Goal: Navigation & Orientation: Locate item on page

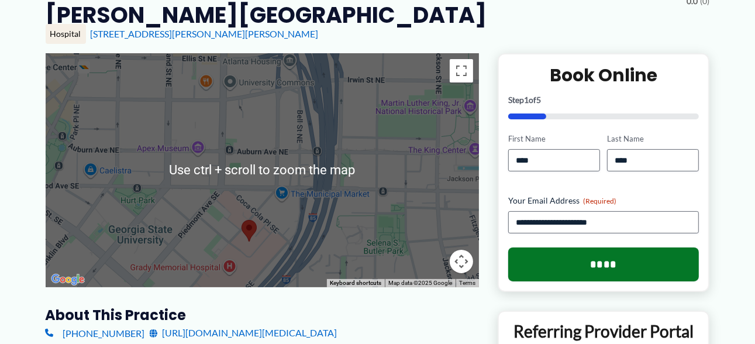
scroll to position [140, 0]
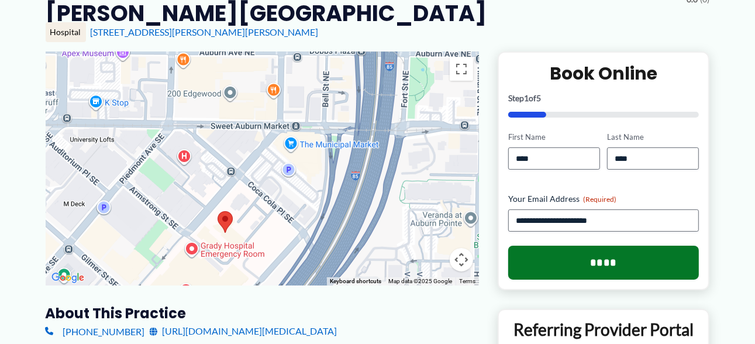
drag, startPoint x: 238, startPoint y: 201, endPoint x: 203, endPoint y: 109, distance: 98.1
click at [203, 109] on div at bounding box center [262, 168] width 433 height 234
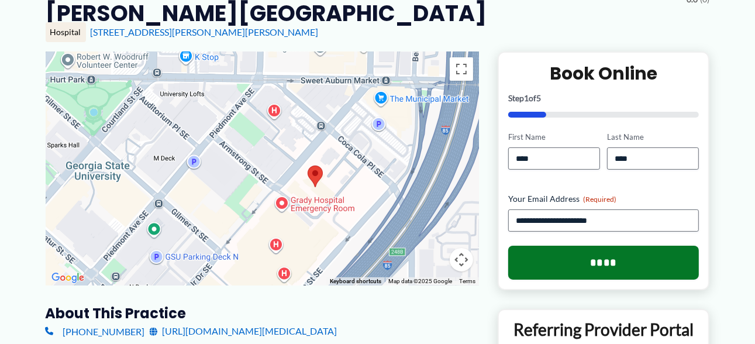
drag, startPoint x: 196, startPoint y: 115, endPoint x: 302, endPoint y: 126, distance: 106.4
click at [302, 126] on div at bounding box center [262, 168] width 433 height 234
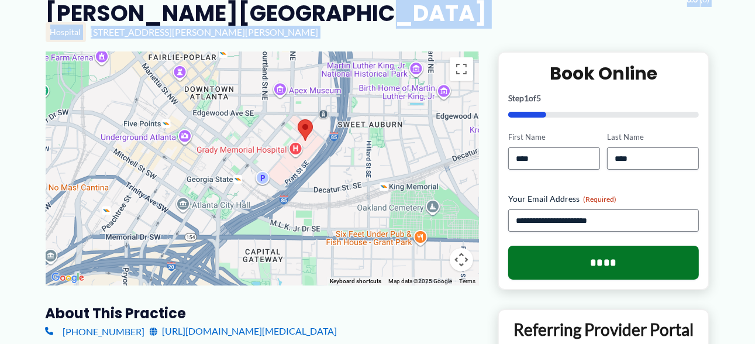
drag, startPoint x: 395, startPoint y: 9, endPoint x: 406, endPoint y: 126, distance: 117.5
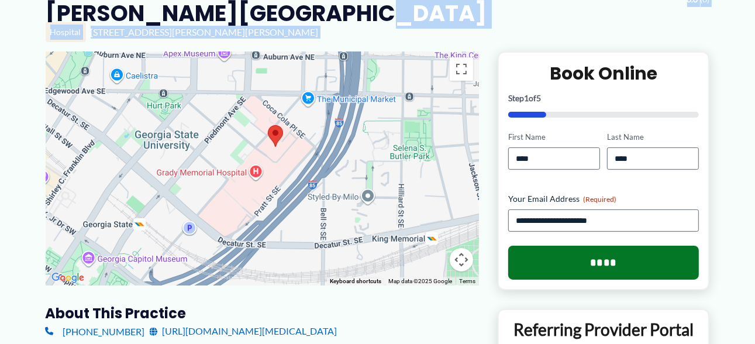
drag, startPoint x: 248, startPoint y: 118, endPoint x: 261, endPoint y: 164, distance: 47.4
click at [261, 164] on div at bounding box center [262, 168] width 433 height 234
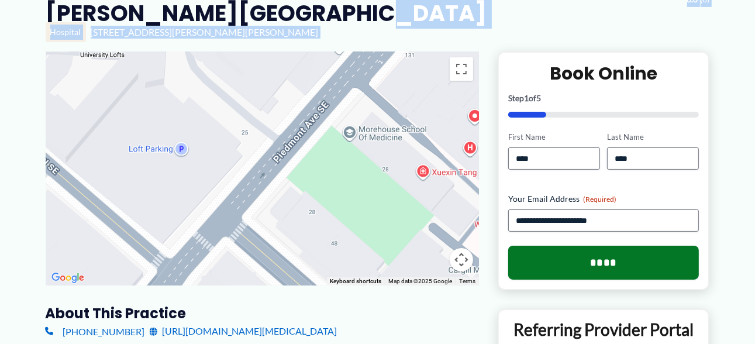
drag, startPoint x: 214, startPoint y: 127, endPoint x: 143, endPoint y: 308, distance: 193.7
click at [143, 308] on div "To navigate the map with touch gestures double-tap and hold your finger on the …" at bounding box center [262, 305] width 433 height 508
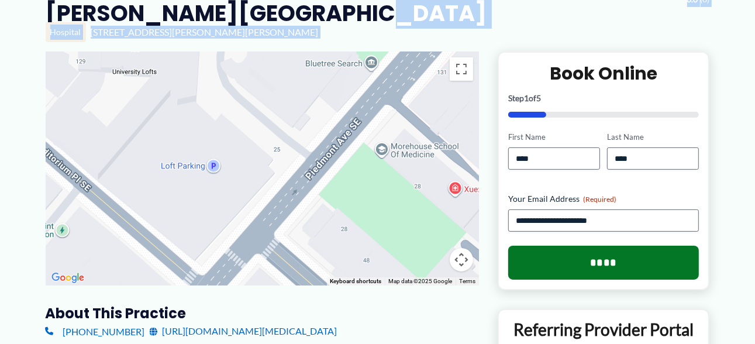
drag, startPoint x: 224, startPoint y: 200, endPoint x: 264, endPoint y: 173, distance: 48.3
click at [264, 173] on div at bounding box center [262, 168] width 433 height 234
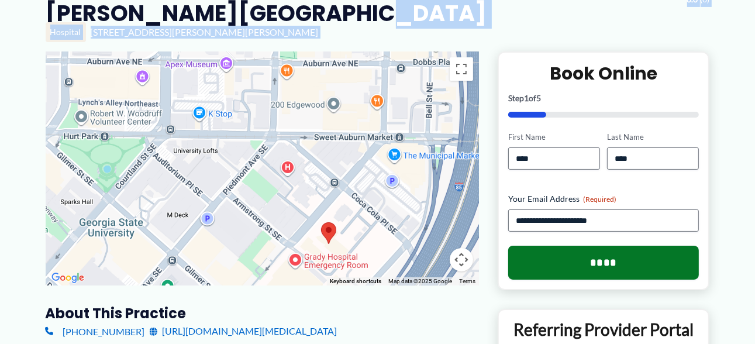
drag, startPoint x: 391, startPoint y: 157, endPoint x: 330, endPoint y: 168, distance: 61.2
click at [330, 168] on div at bounding box center [262, 168] width 433 height 234
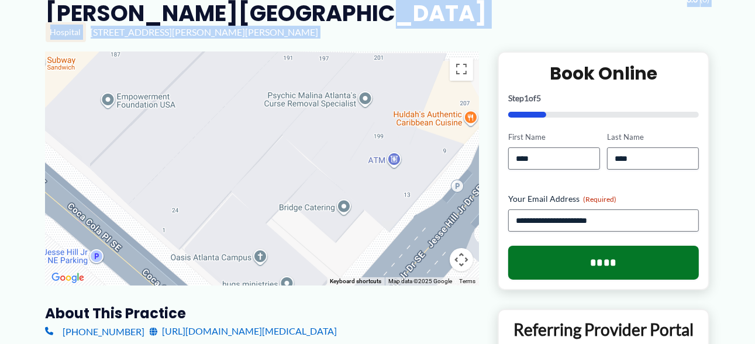
drag, startPoint x: 372, startPoint y: 123, endPoint x: 230, endPoint y: 225, distance: 174.8
click at [230, 225] on div at bounding box center [262, 168] width 433 height 234
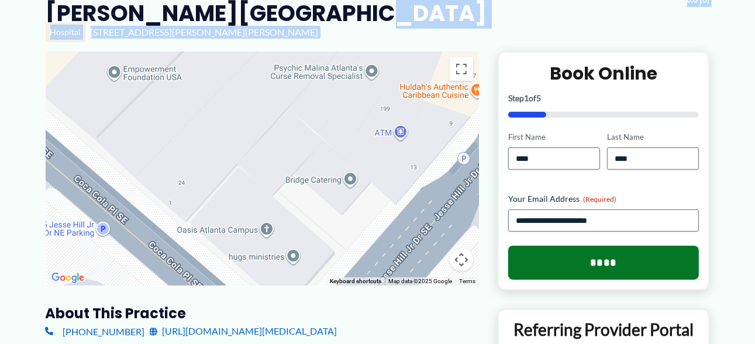
drag, startPoint x: 299, startPoint y: 144, endPoint x: 308, endPoint y: 108, distance: 37.3
click at [308, 108] on div at bounding box center [262, 168] width 433 height 234
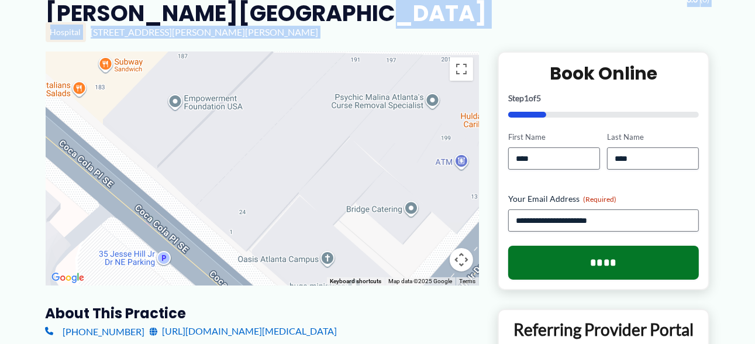
drag, startPoint x: 314, startPoint y: 99, endPoint x: 470, endPoint y: 230, distance: 203.7
click at [470, 230] on div at bounding box center [262, 168] width 433 height 234
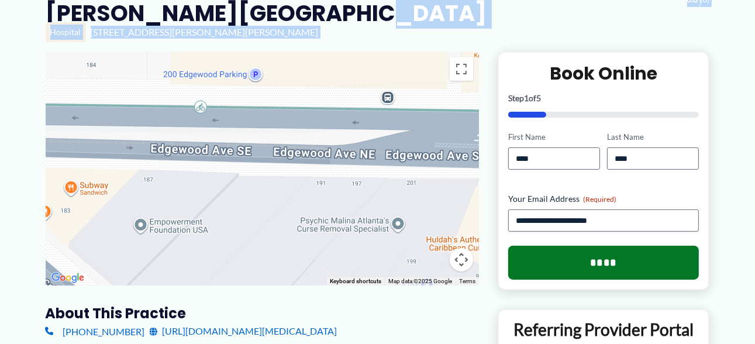
drag, startPoint x: 316, startPoint y: 170, endPoint x: 165, endPoint y: 205, distance: 154.9
click at [165, 205] on div at bounding box center [262, 168] width 433 height 234
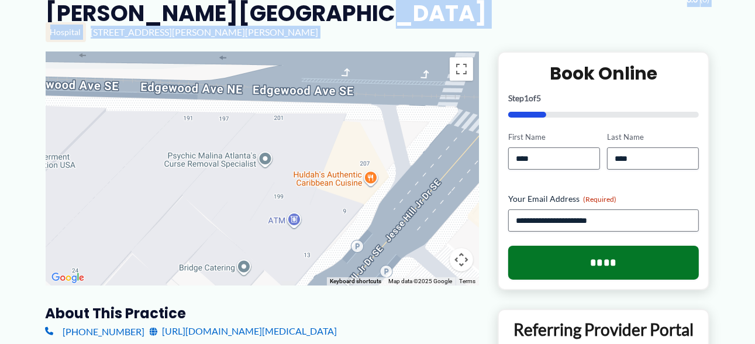
drag, startPoint x: 324, startPoint y: 215, endPoint x: 181, endPoint y: 142, distance: 160.0
click at [181, 142] on div at bounding box center [262, 168] width 433 height 234
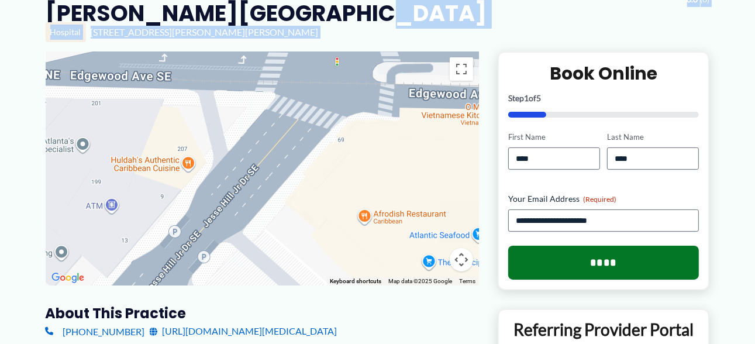
drag, startPoint x: 337, startPoint y: 182, endPoint x: 153, endPoint y: 168, distance: 184.8
click at [153, 168] on div at bounding box center [262, 168] width 433 height 234
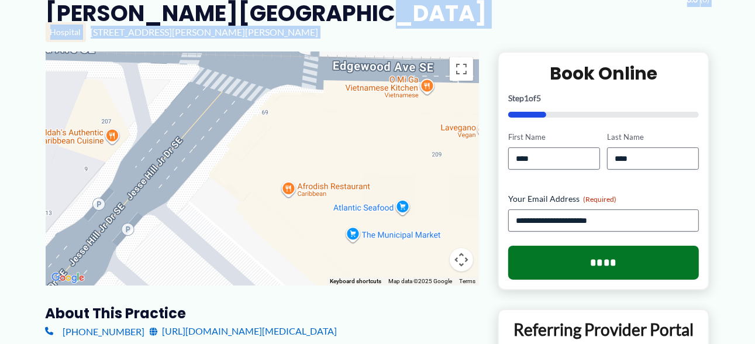
drag, startPoint x: 285, startPoint y: 176, endPoint x: 138, endPoint y: 131, distance: 154.1
click at [138, 131] on div at bounding box center [262, 168] width 433 height 234
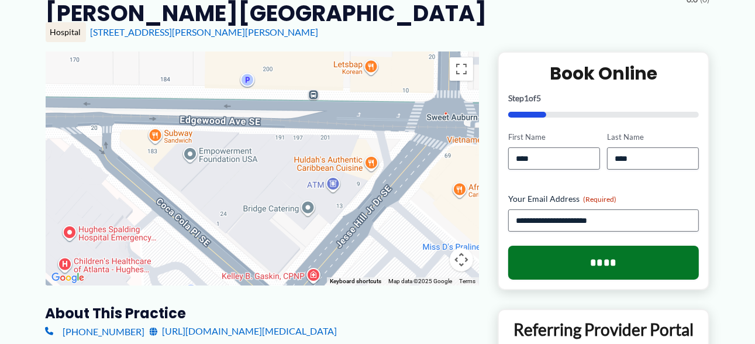
drag, startPoint x: 214, startPoint y: 173, endPoint x: 427, endPoint y: 191, distance: 213.7
click at [427, 191] on div at bounding box center [262, 168] width 433 height 234
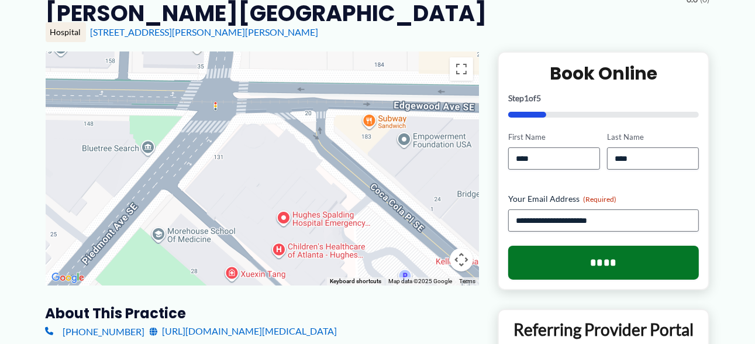
drag, startPoint x: 332, startPoint y: 181, endPoint x: 585, endPoint y: 161, distance: 253.4
click at [585, 161] on div "To navigate the map with touch gestures double-tap and hold your finger on the …" at bounding box center [378, 305] width 664 height 508
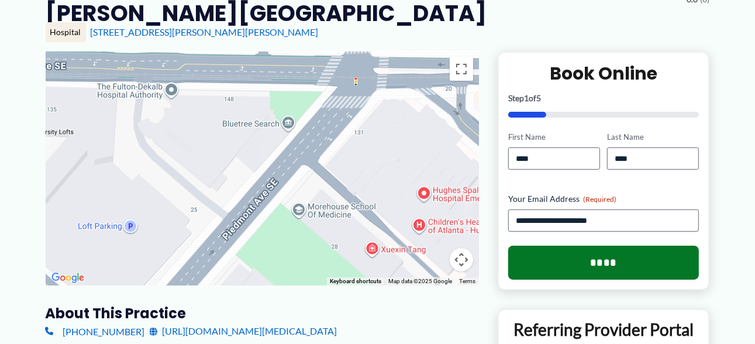
drag, startPoint x: 397, startPoint y: 163, endPoint x: 540, endPoint y: 137, distance: 145.6
click at [540, 137] on div "To navigate the map with touch gestures double-tap and hold your finger on the …" at bounding box center [378, 305] width 664 height 508
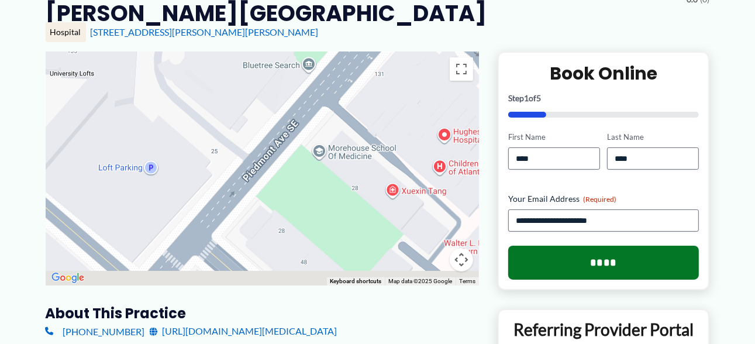
drag, startPoint x: 342, startPoint y: 205, endPoint x: 379, endPoint y: 91, distance: 119.8
click at [379, 91] on div at bounding box center [262, 168] width 433 height 234
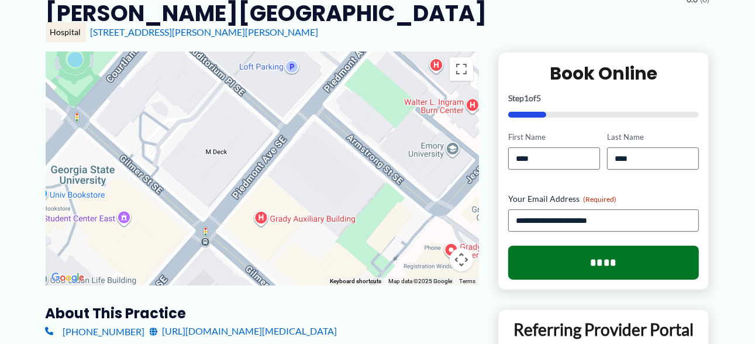
drag, startPoint x: 311, startPoint y: 96, endPoint x: 349, endPoint y: 74, distance: 43.2
click at [349, 74] on div at bounding box center [262, 168] width 433 height 234
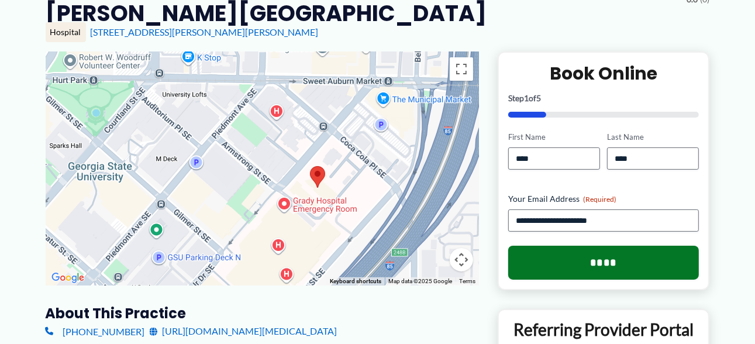
drag, startPoint x: 405, startPoint y: 107, endPoint x: 287, endPoint y: 154, distance: 127.0
click at [287, 154] on div at bounding box center [262, 168] width 433 height 234
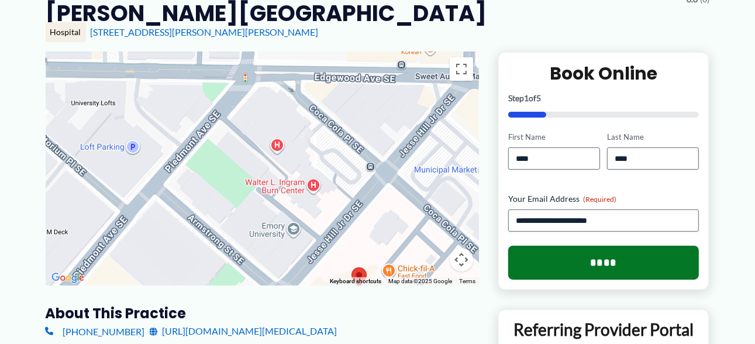
drag, startPoint x: 334, startPoint y: 143, endPoint x: 349, endPoint y: 211, distance: 69.3
click at [349, 211] on div at bounding box center [262, 168] width 433 height 234
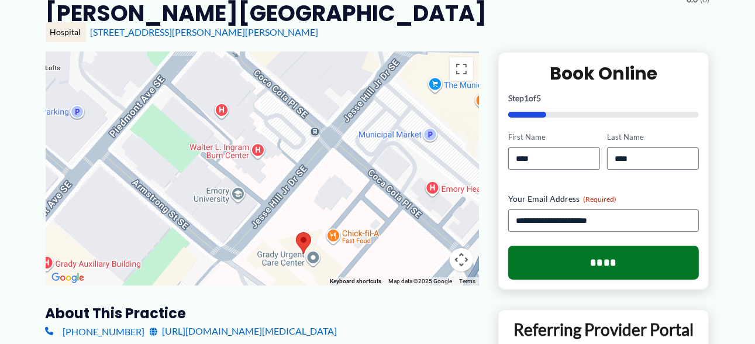
drag, startPoint x: 311, startPoint y: 240, endPoint x: 254, endPoint y: 198, distance: 71.5
click at [254, 198] on div at bounding box center [262, 168] width 433 height 234
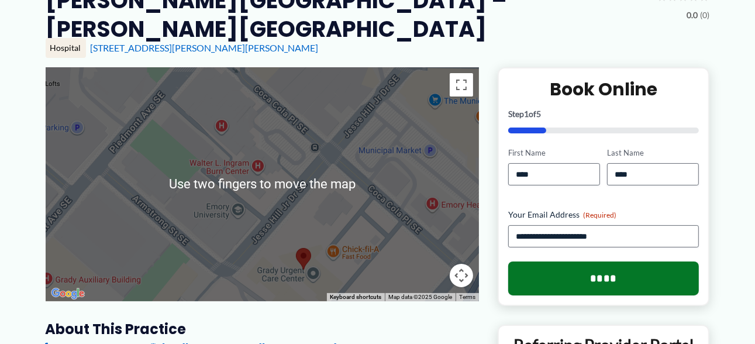
scroll to position [126, 0]
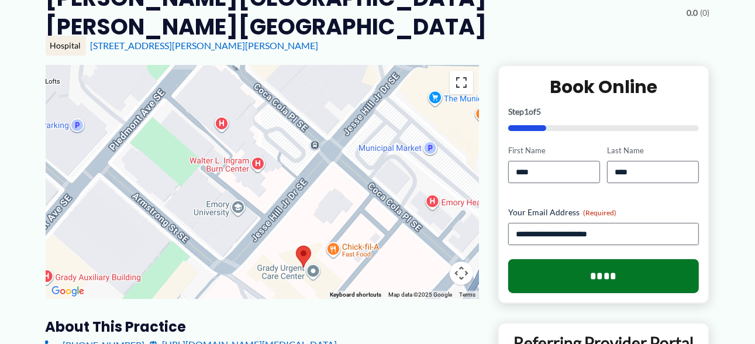
click at [466, 84] on button "Toggle fullscreen view" at bounding box center [461, 82] width 23 height 23
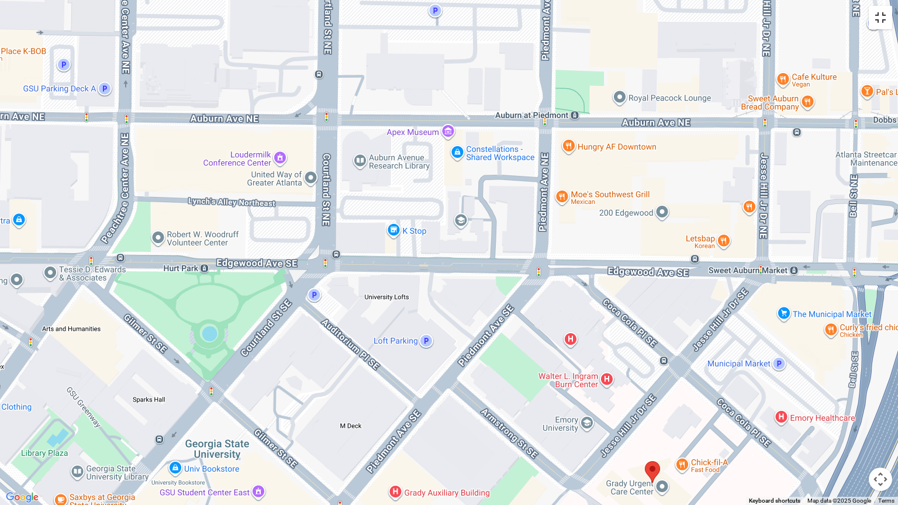
click at [754, 24] on button "Toggle fullscreen view" at bounding box center [880, 17] width 23 height 23
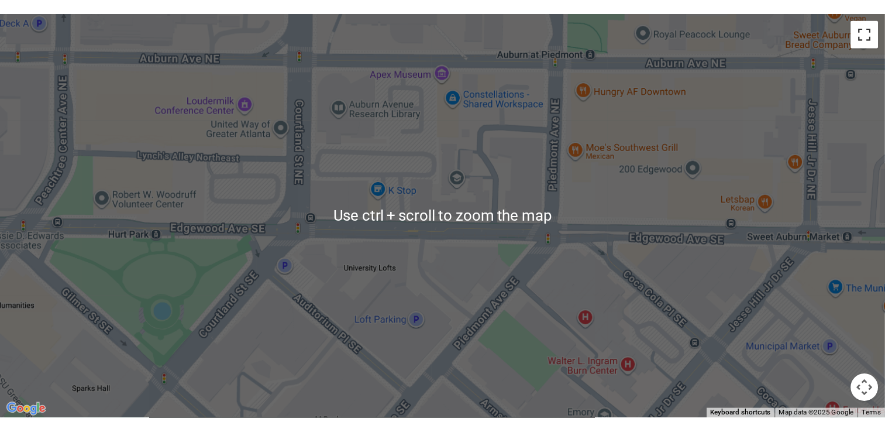
scroll to position [26, 0]
